Goal: Information Seeking & Learning: Learn about a topic

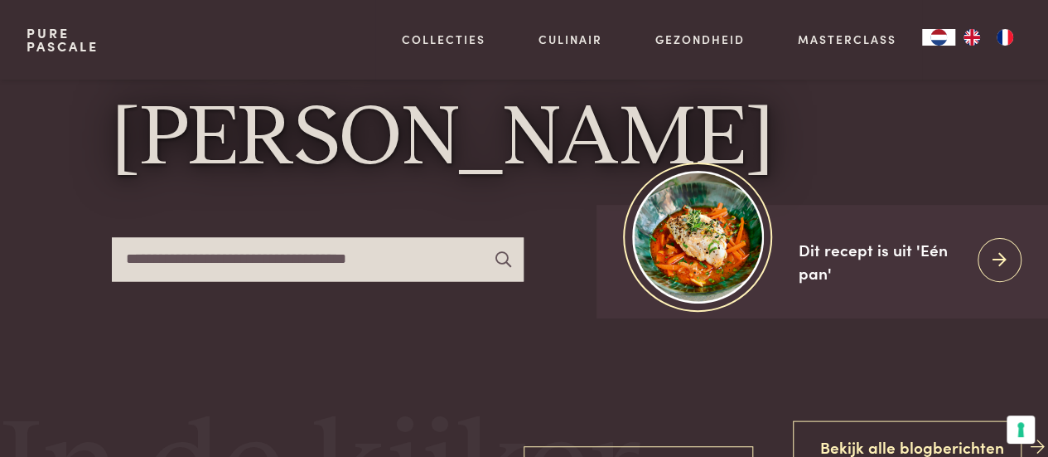
scroll to position [48, 0]
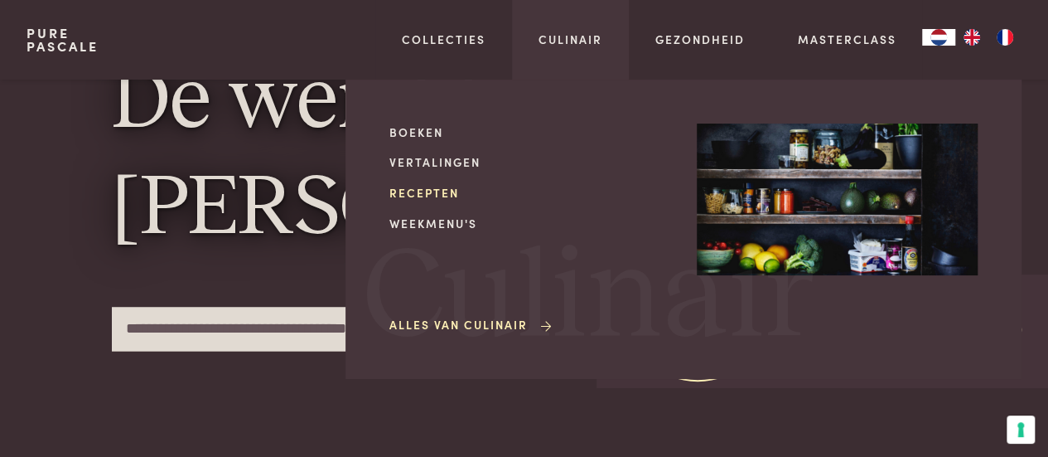
click at [436, 190] on link "Recepten" at bounding box center [529, 192] width 281 height 17
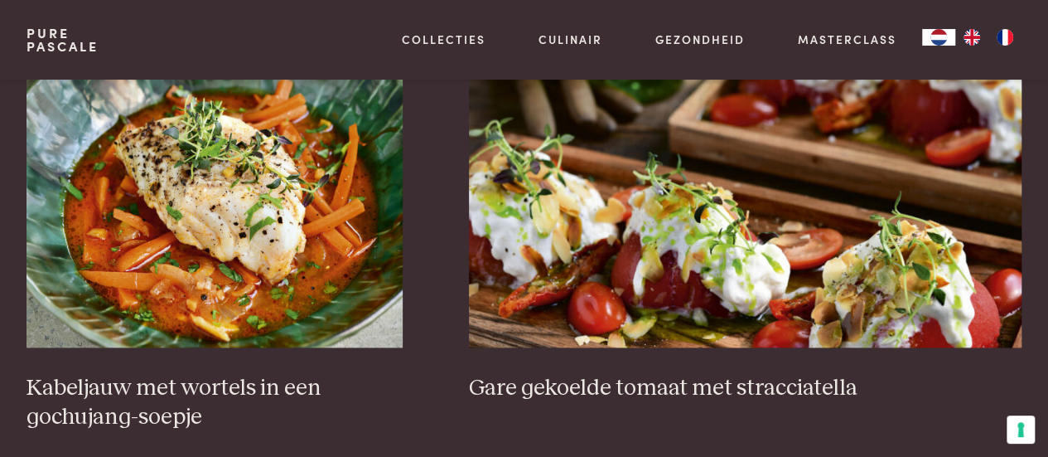
scroll to position [1004, 0]
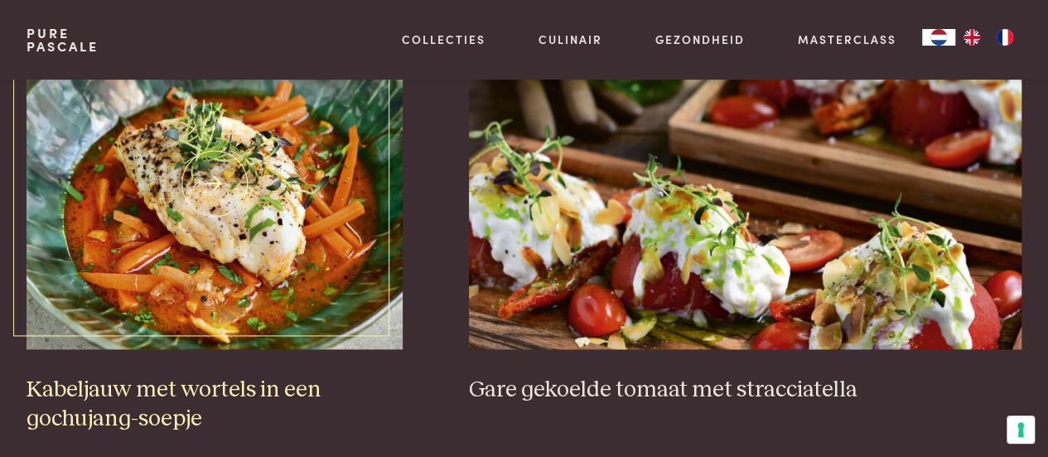
click at [293, 281] on img at bounding box center [215, 182] width 376 height 331
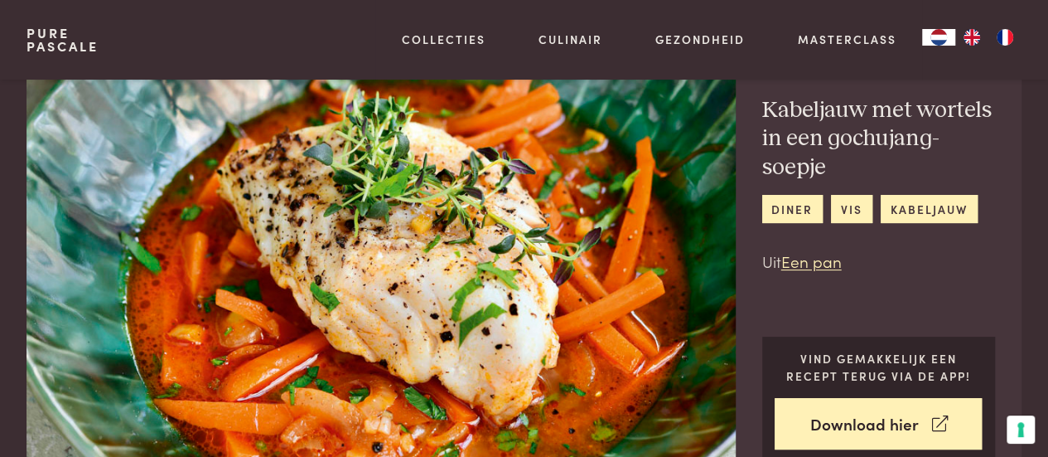
scroll to position [51, 0]
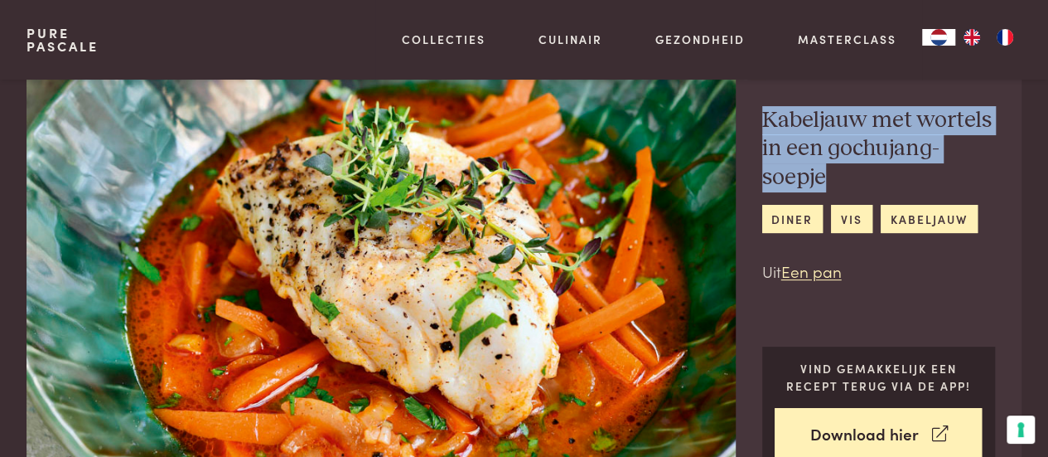
drag, startPoint x: 764, startPoint y: 118, endPoint x: 842, endPoint y: 181, distance: 100.2
click at [842, 181] on h2 "Kabeljauw met wortels in een gochujang-soepje" at bounding box center [879, 149] width 234 height 86
copy h2 "Kabeljauw met wortels in een gochujang-soepje"
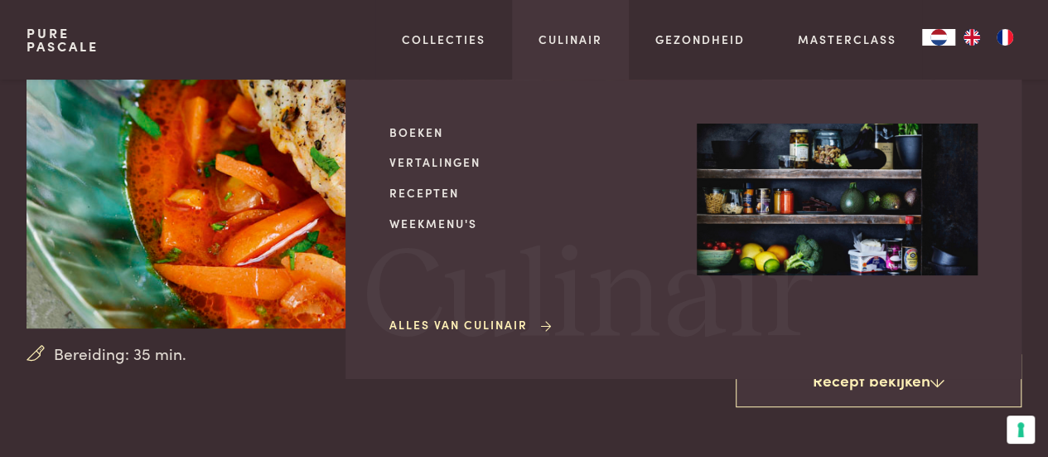
scroll to position [255, 0]
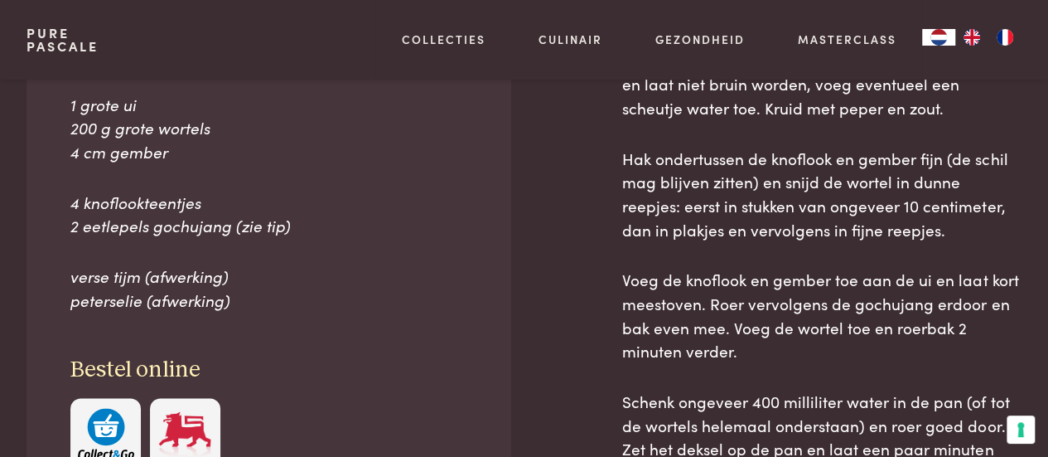
scroll to position [802, 0]
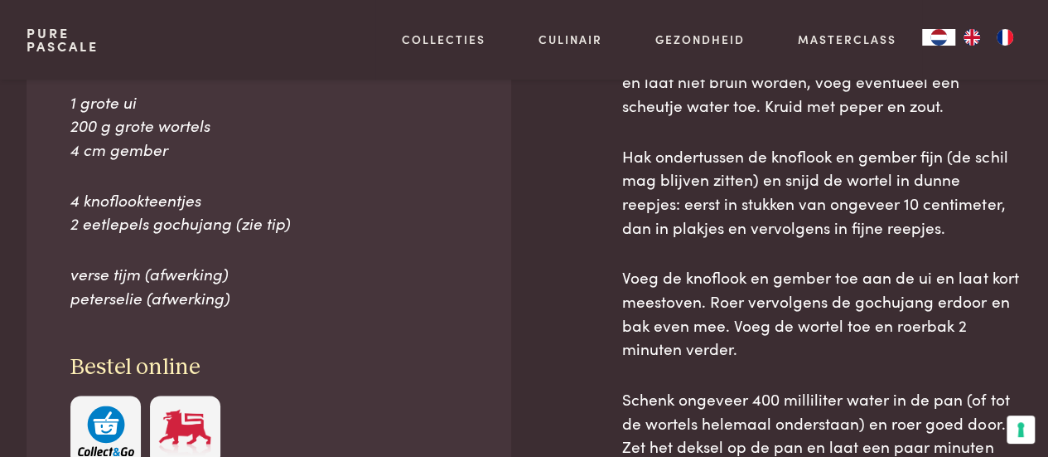
click at [525, 268] on div "Ingrediënten 2 kabeljauwhaasjes (zie tip) 1 grote ui 200 g grote wortels 4 cm g…" at bounding box center [524, 314] width 995 height 721
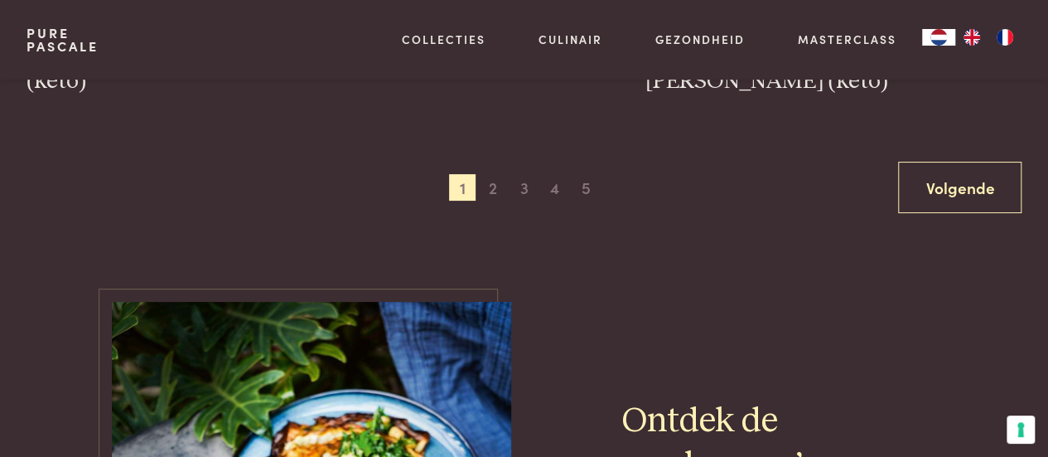
scroll to position [3180, 0]
click at [491, 186] on span "2" at bounding box center [493, 186] width 27 height 27
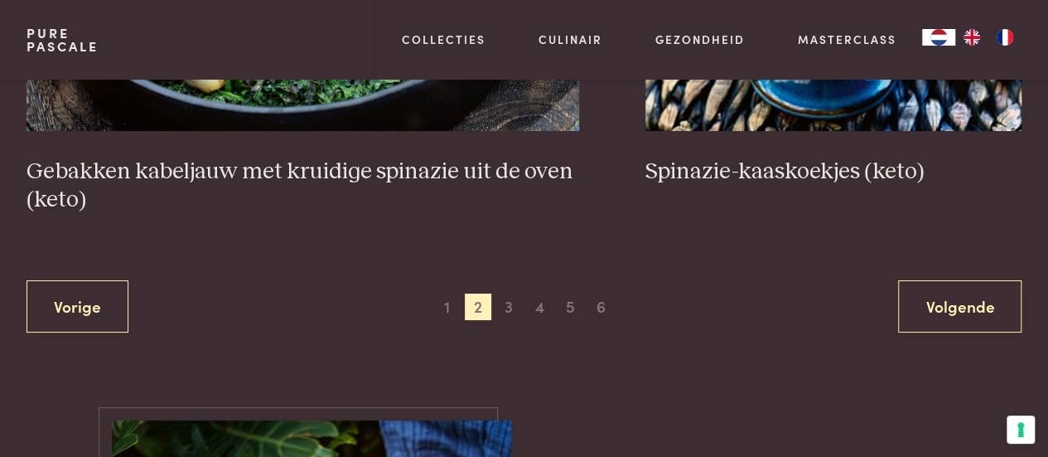
scroll to position [3090, 0]
click at [511, 305] on span "3" at bounding box center [509, 306] width 27 height 27
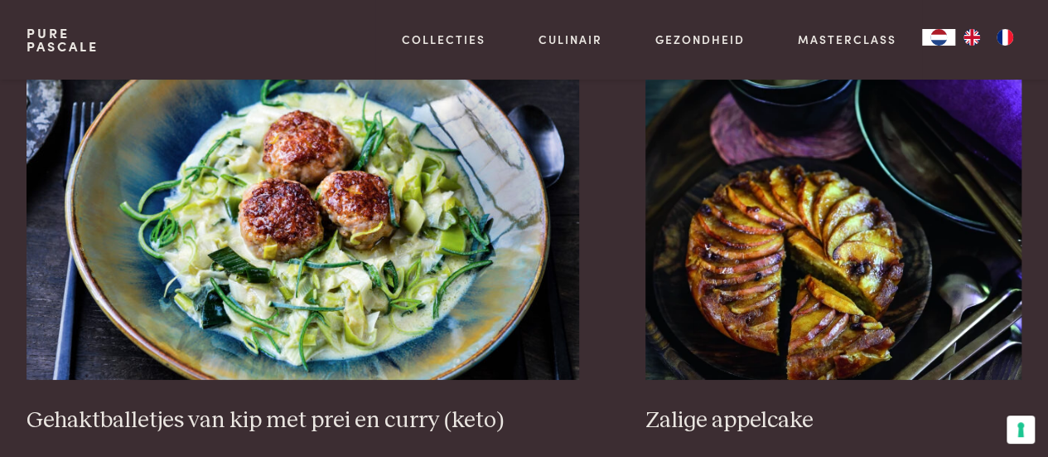
scroll to position [2902, 0]
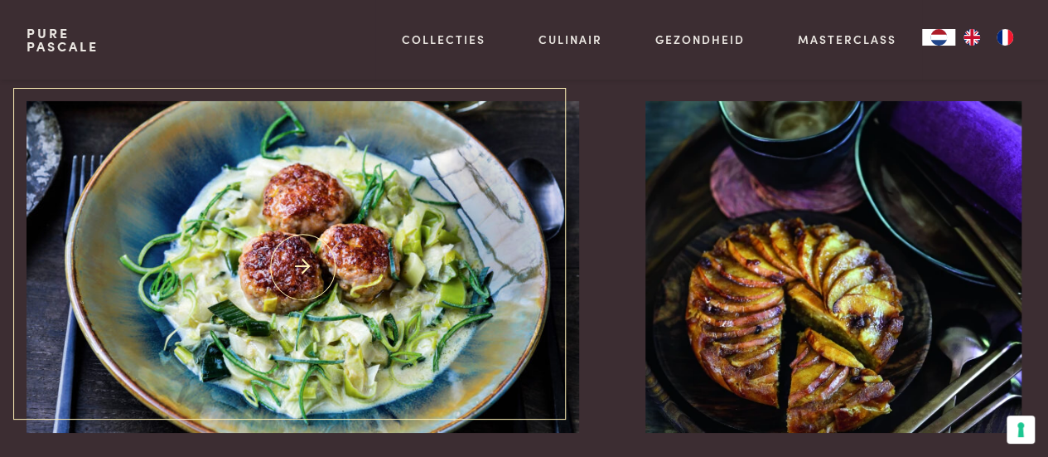
click at [411, 302] on img at bounding box center [304, 266] width 554 height 331
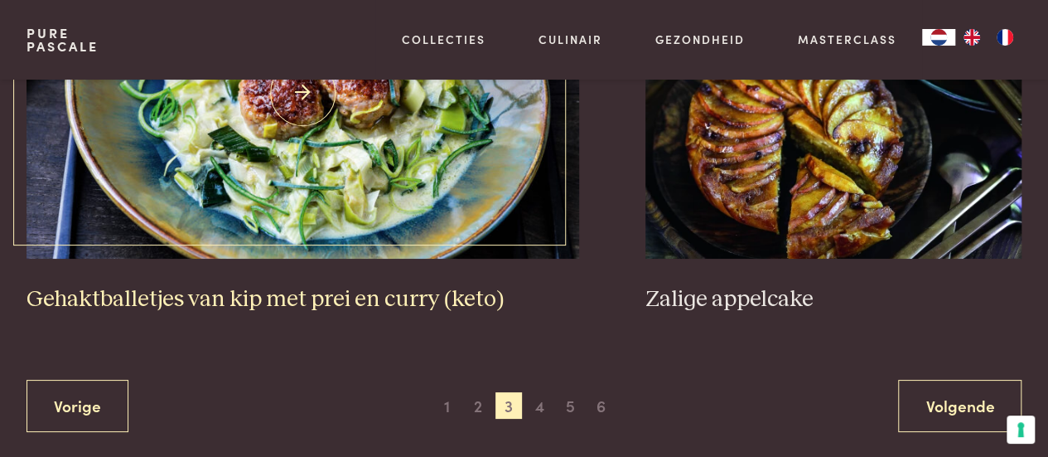
scroll to position [3098, 0]
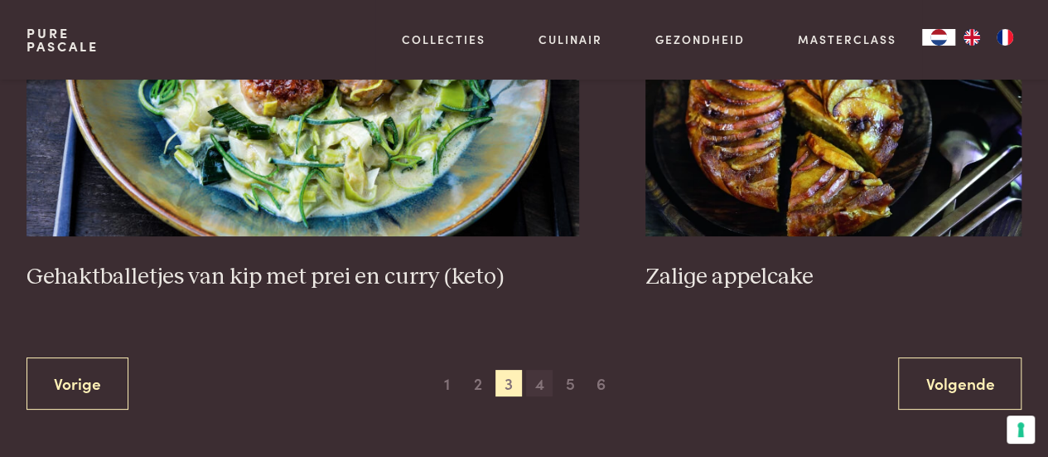
click at [534, 370] on span "4" at bounding box center [539, 383] width 27 height 27
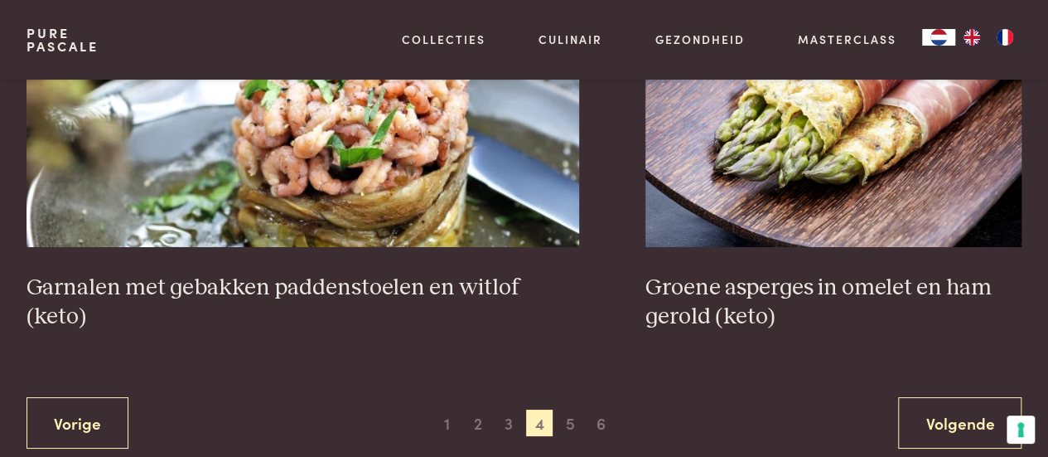
scroll to position [3019, 0]
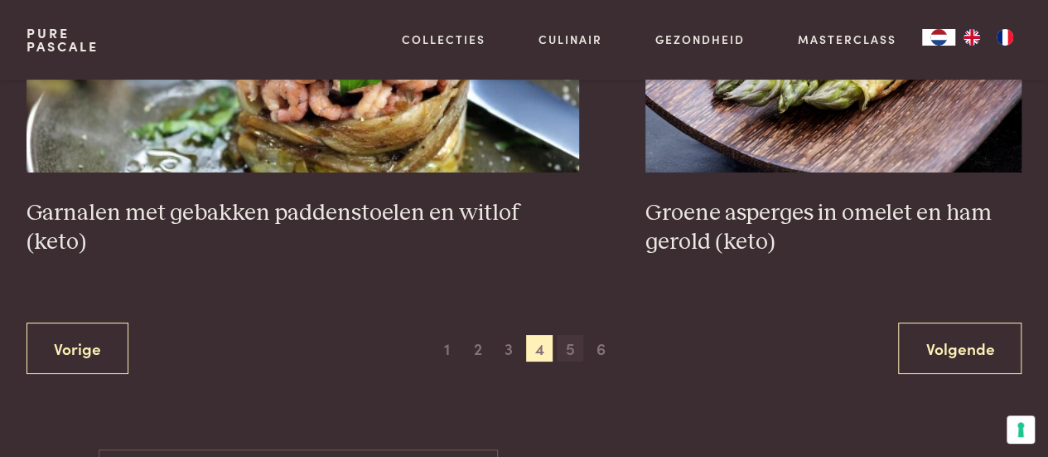
click at [565, 357] on span "5" at bounding box center [570, 348] width 27 height 27
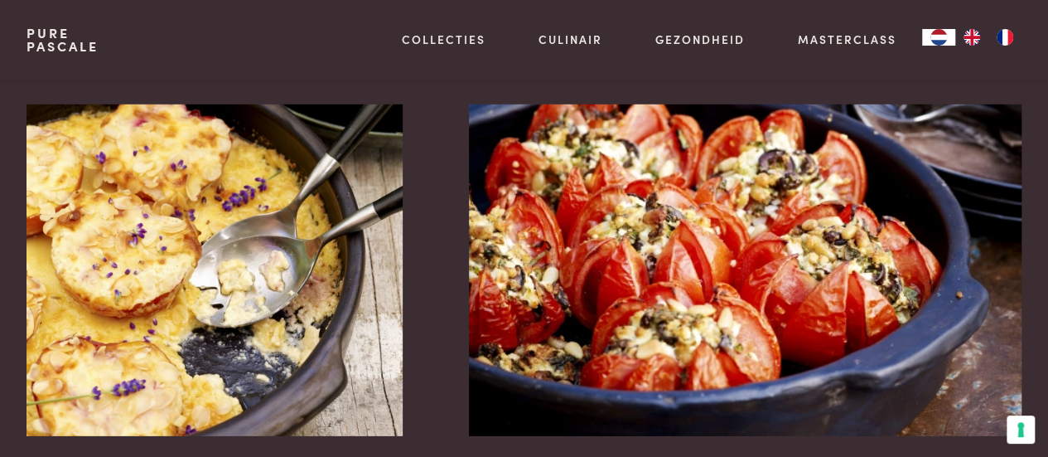
scroll to position [2361, 0]
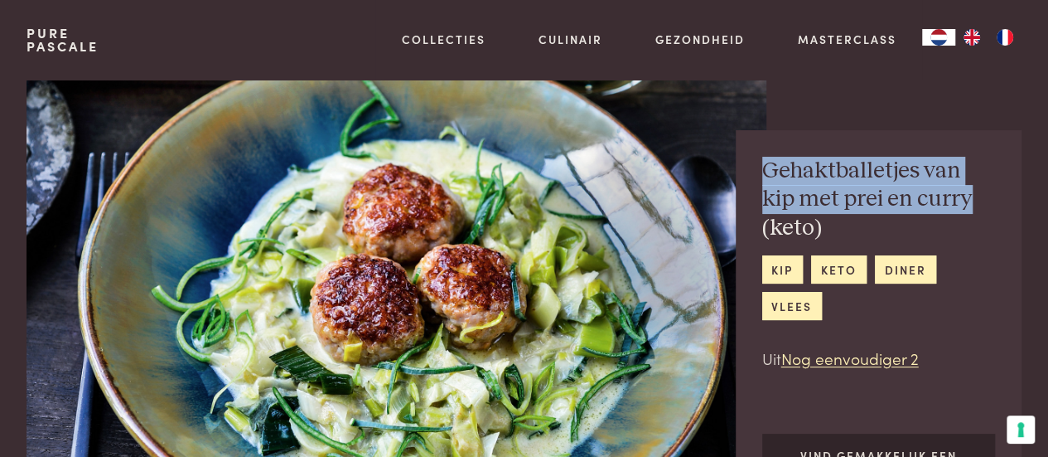
drag, startPoint x: 763, startPoint y: 169, endPoint x: 987, endPoint y: 196, distance: 225.4
click at [987, 196] on h2 "Gehaktballetjes van kip met prei en curry (keto)" at bounding box center [879, 200] width 234 height 86
copy h2 "Gehaktballetjes van kip met prei en curry"
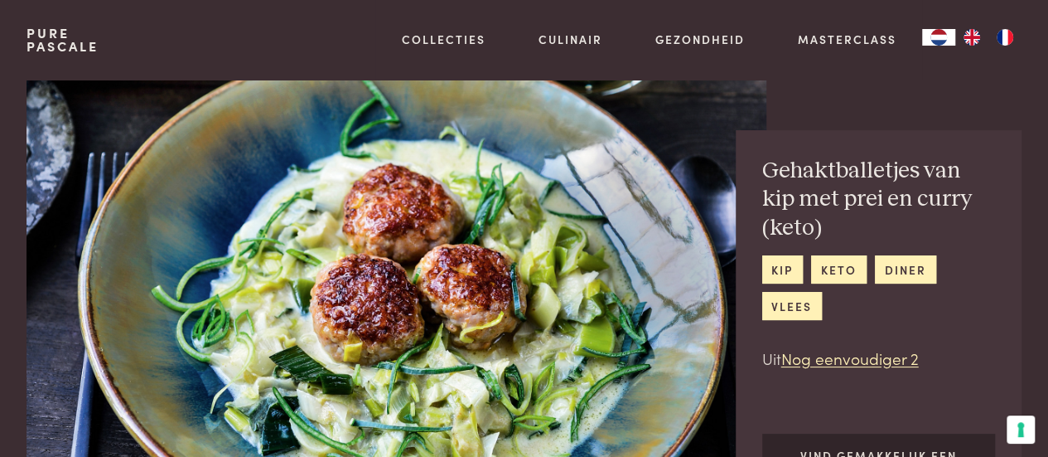
click at [258, 22] on div "Pure Pascale Collecties Kitchenware Tableware Bathroom Interior Inspiratie Alle…" at bounding box center [524, 40] width 995 height 80
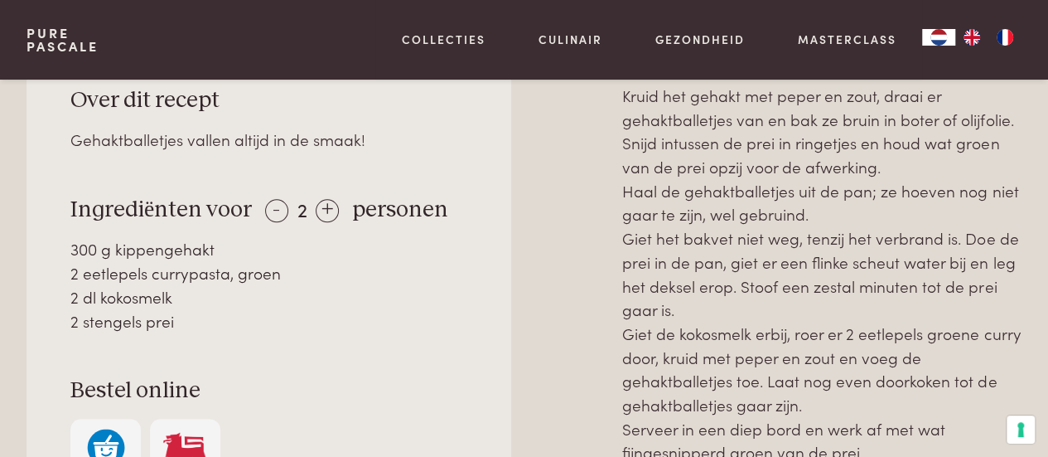
scroll to position [752, 0]
